Goal: Task Accomplishment & Management: Manage account settings

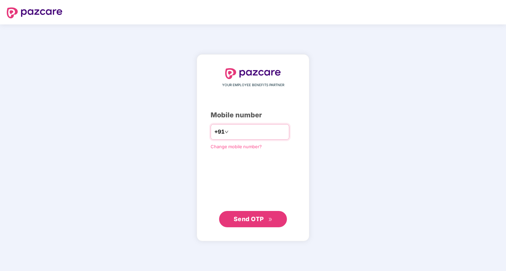
type input "**********"
click at [260, 223] on span "Send OTP" at bounding box center [253, 219] width 39 height 10
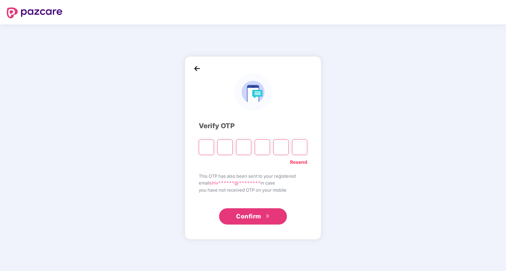
type input "*"
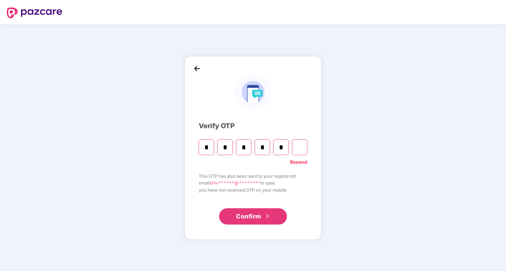
type input "*"
